Goal: Task Accomplishment & Management: Use online tool/utility

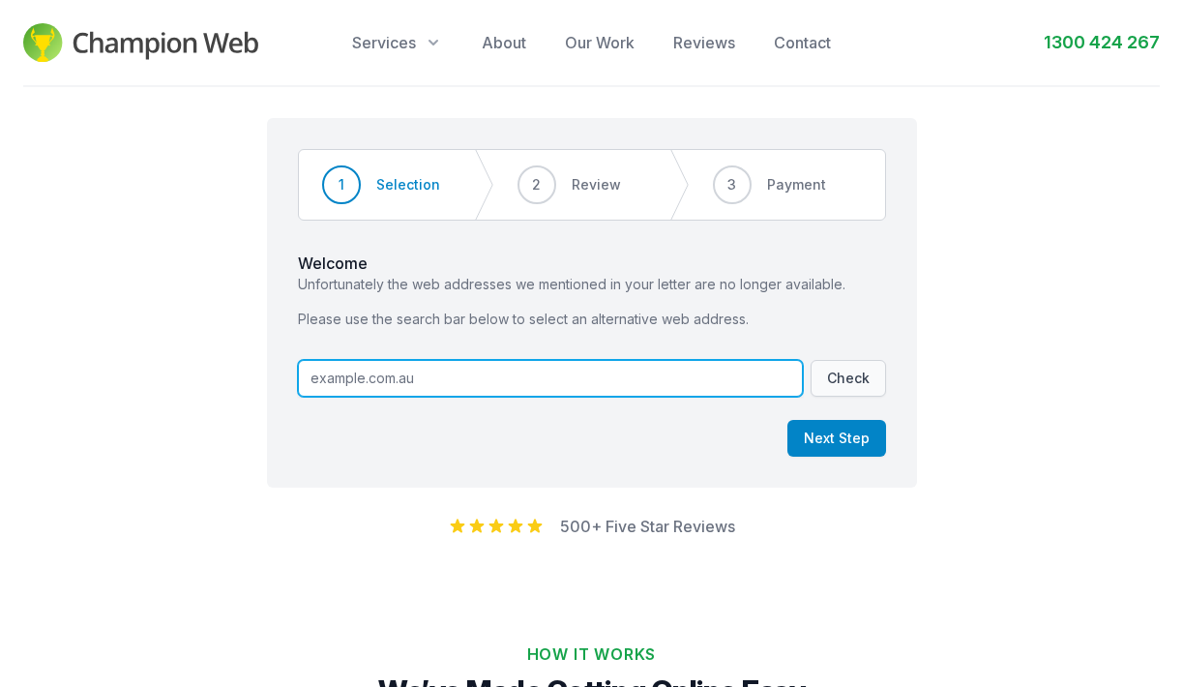
click at [339, 383] on input "text" at bounding box center [550, 378] width 505 height 37
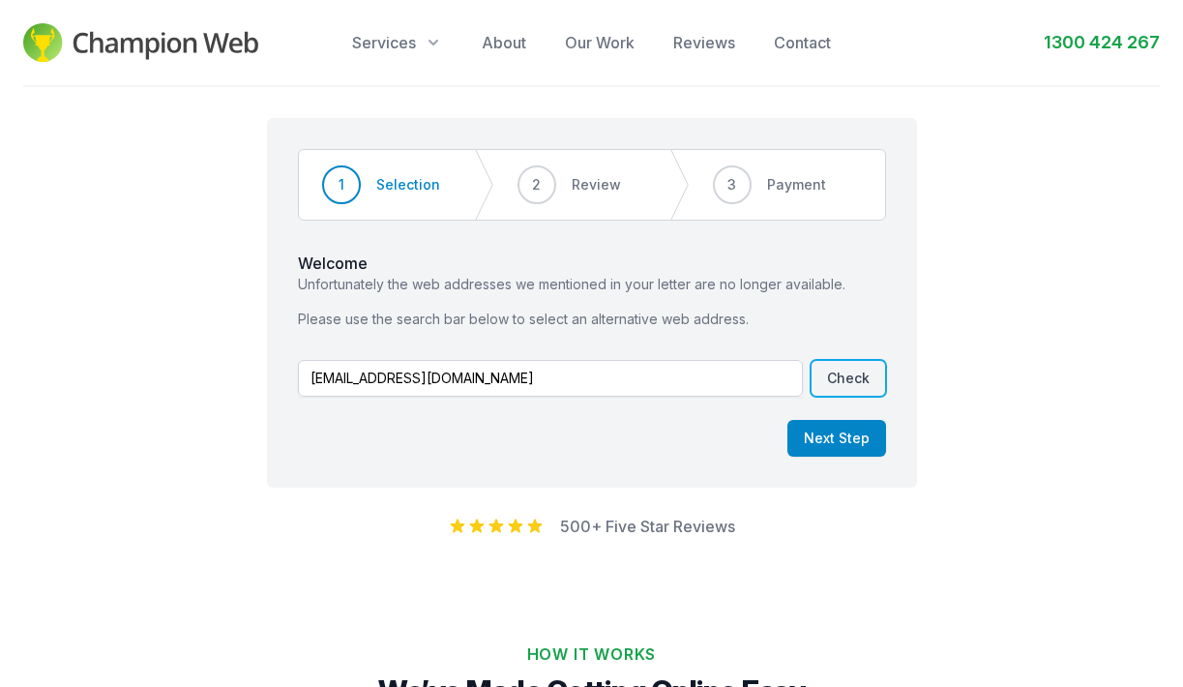
click at [832, 374] on button "Check" at bounding box center [848, 378] width 75 height 37
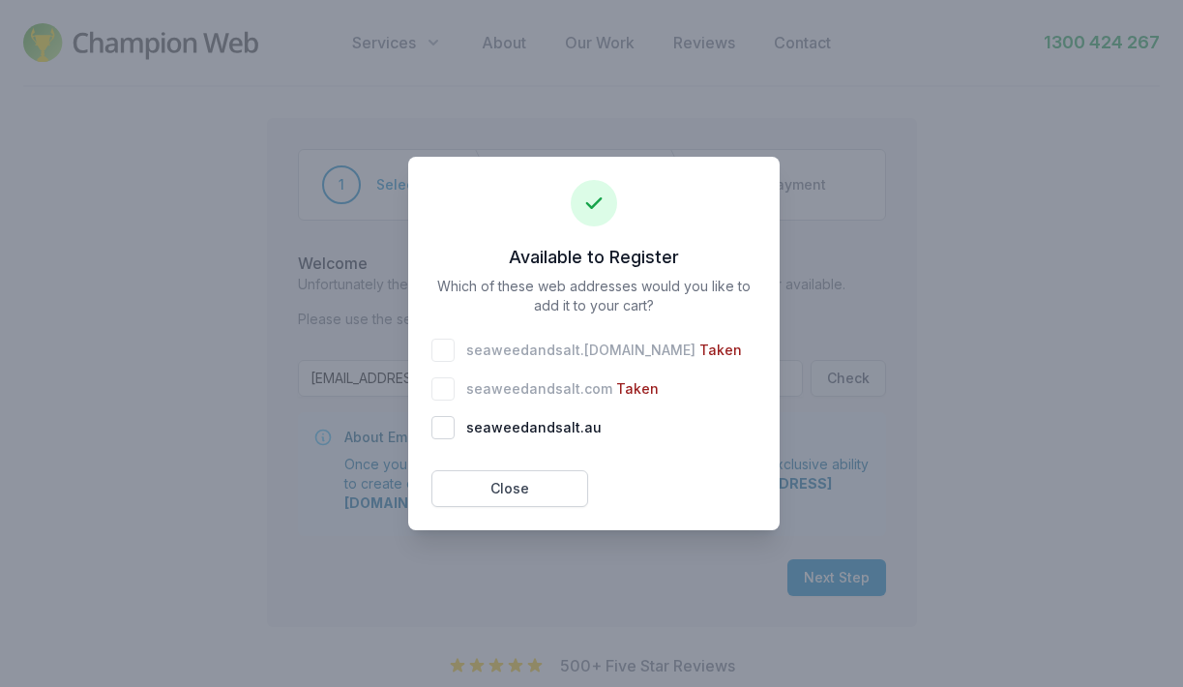
click at [445, 388] on div "seaweedandsalt . com Taken" at bounding box center [593, 388] width 325 height 23
click at [542, 496] on button "Close" at bounding box center [509, 488] width 157 height 37
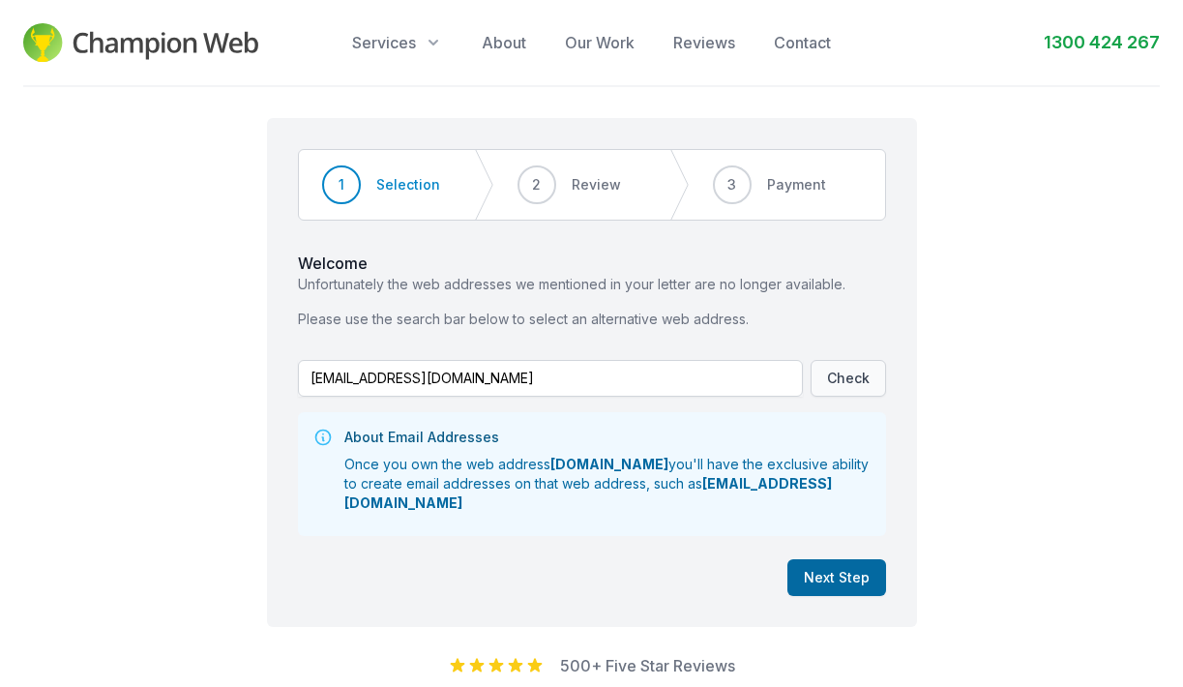
click at [848, 575] on button "Next Step" at bounding box center [836, 577] width 99 height 37
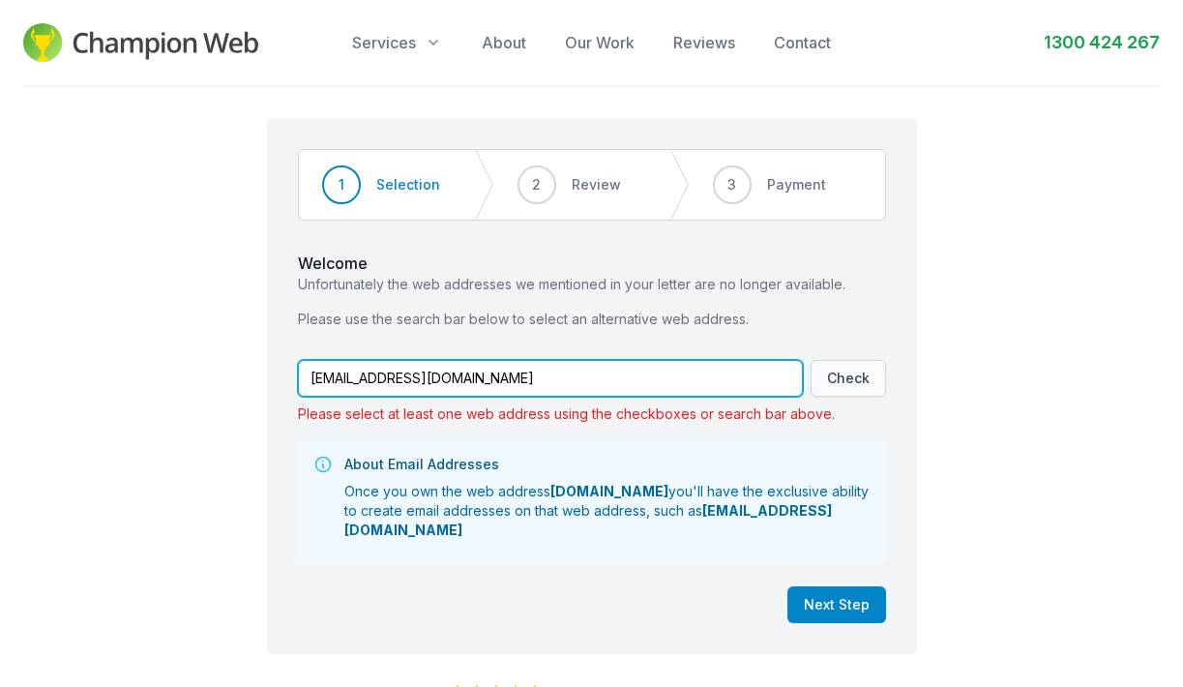
drag, startPoint x: 334, startPoint y: 372, endPoint x: 300, endPoint y: 375, distance: 34.0
click at [300, 375] on input "[EMAIL_ADDRESS][DOMAIN_NAME]" at bounding box center [550, 378] width 505 height 37
type input "[EMAIL_ADDRESS][DOMAIN_NAME]"
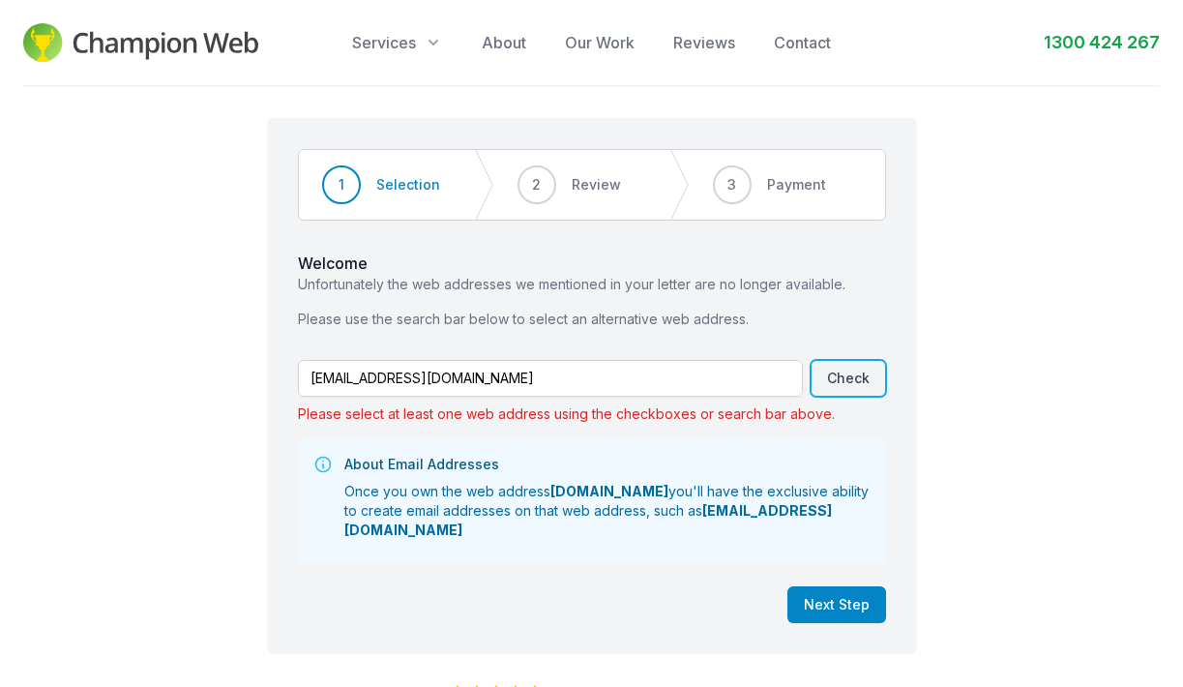
click at [871, 389] on button "Check" at bounding box center [848, 378] width 75 height 37
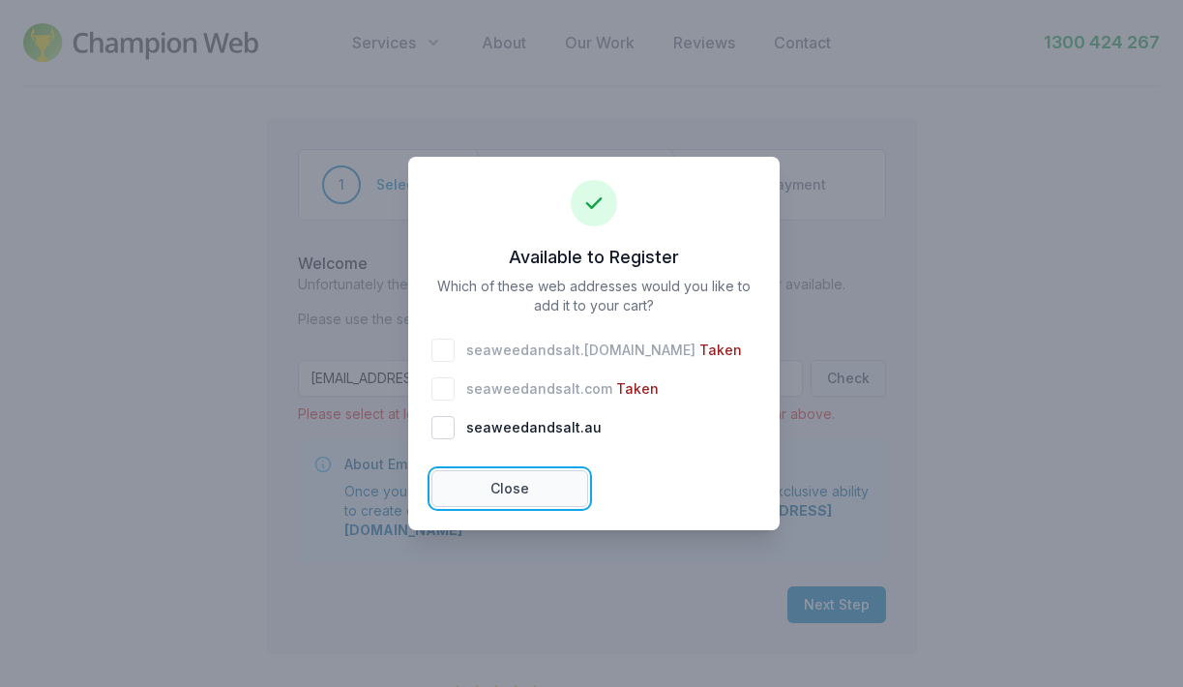
click at [488, 477] on button "Close" at bounding box center [509, 488] width 157 height 37
